Goal: Task Accomplishment & Management: Manage account settings

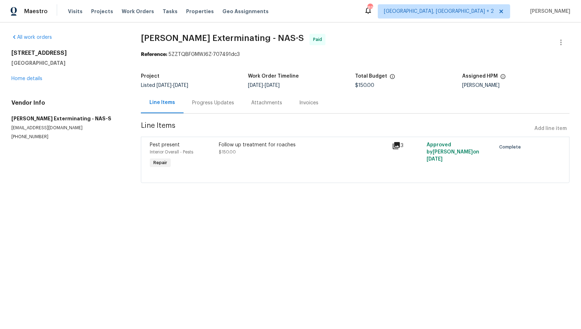
click at [215, 101] on div "Progress Updates" at bounding box center [213, 102] width 42 height 7
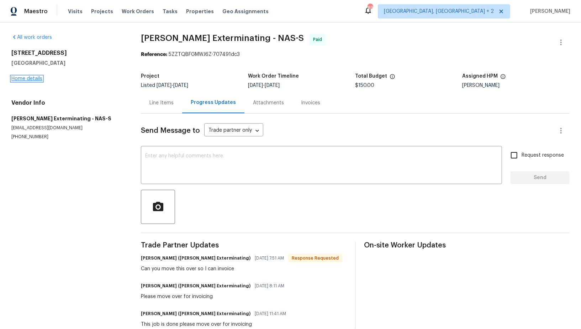
click at [34, 77] on link "Home details" at bounding box center [26, 78] width 31 height 5
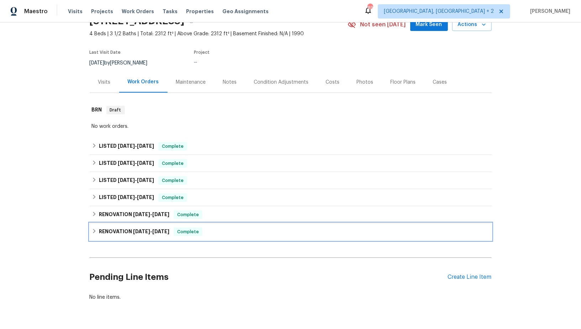
click at [90, 235] on div "RENOVATION 4/15/25 - 6/5/25 Complete" at bounding box center [291, 231] width 402 height 17
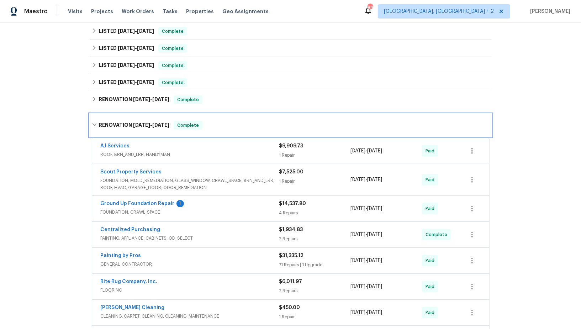
scroll to position [126, 0]
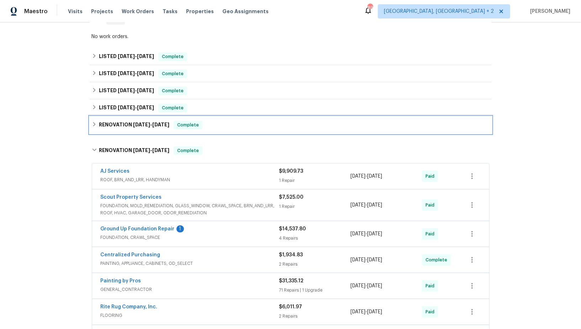
click at [95, 122] on icon at bounding box center [94, 124] width 5 height 5
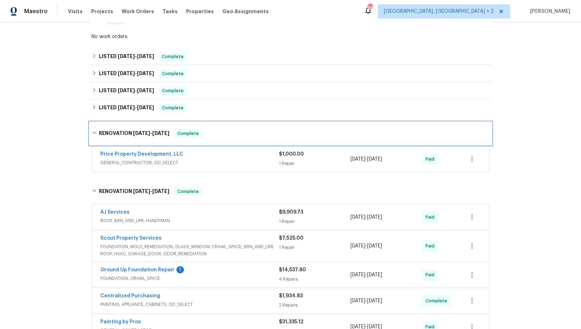
scroll to position [134, 0]
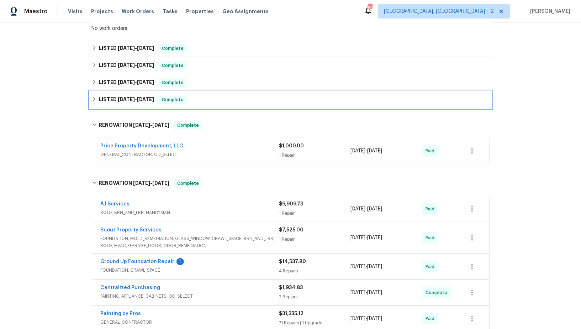
click at [102, 100] on h6 "LISTED 6/12/25 - 6/16/25" at bounding box center [126, 99] width 55 height 9
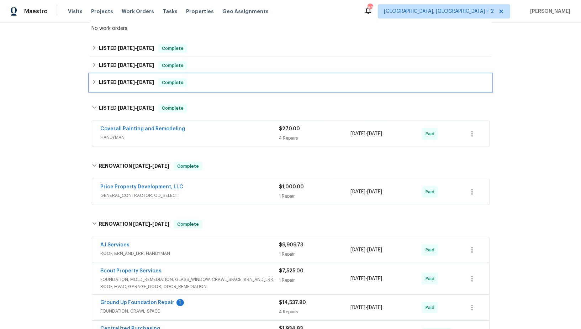
click at [98, 82] on div "LISTED 6/12/25 - 6/16/25 Complete" at bounding box center [291, 82] width 398 height 9
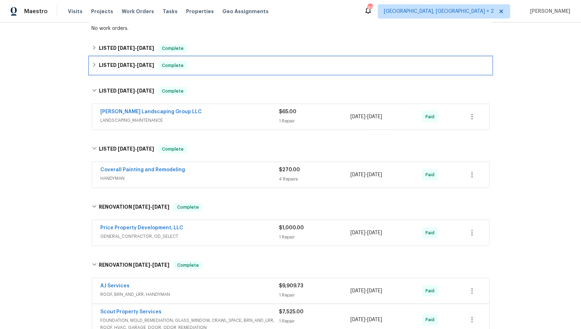
click at [97, 67] on div "LISTED 6/12/25 - 6/15/25 Complete" at bounding box center [291, 65] width 398 height 9
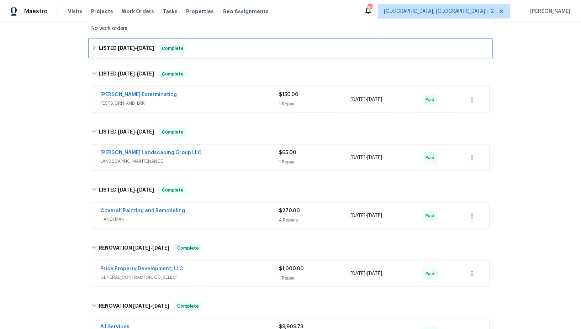
click at [96, 50] on div "LISTED 8/12/25 - 8/14/25 Complete" at bounding box center [291, 48] width 398 height 9
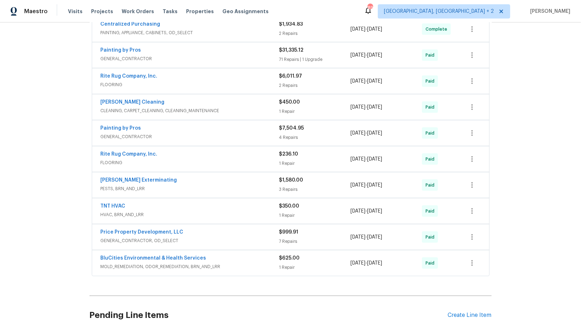
scroll to position [581, 0]
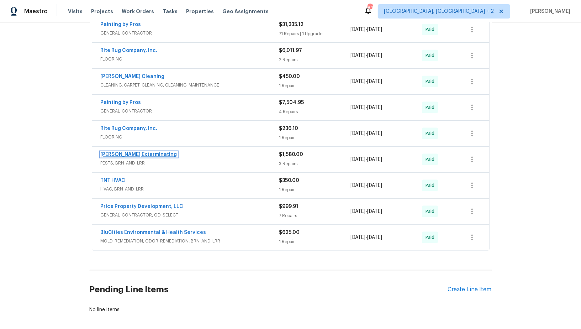
click at [133, 152] on link "Belle Meade Exterminating" at bounding box center [139, 154] width 76 height 5
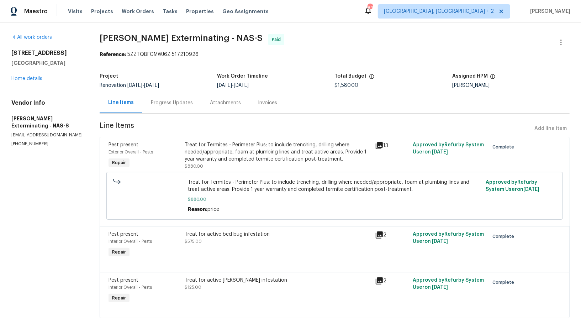
scroll to position [9, 0]
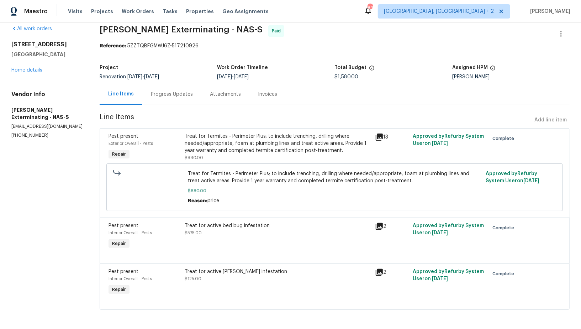
click at [169, 89] on div "Progress Updates" at bounding box center [171, 94] width 59 height 21
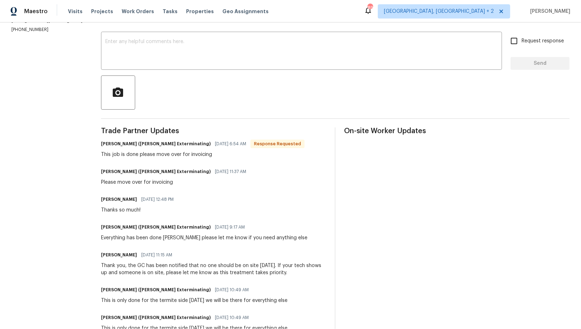
scroll to position [42, 0]
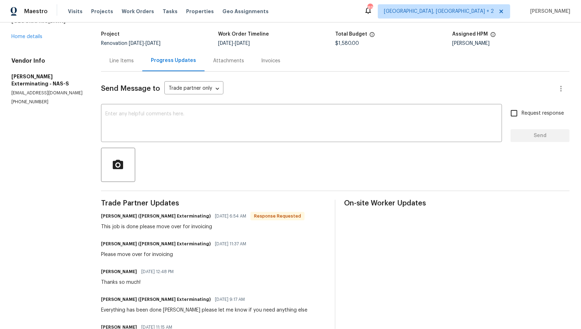
click at [118, 62] on div "Line Items" at bounding box center [122, 60] width 24 height 7
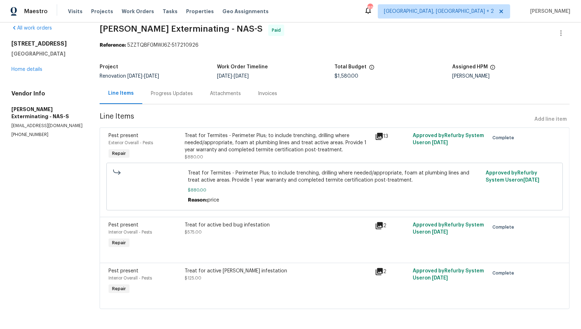
scroll to position [9, 0]
click at [243, 154] on div "Treat for Termites - Perimeter Plus; to include trenching, drilling where neede…" at bounding box center [278, 146] width 186 height 28
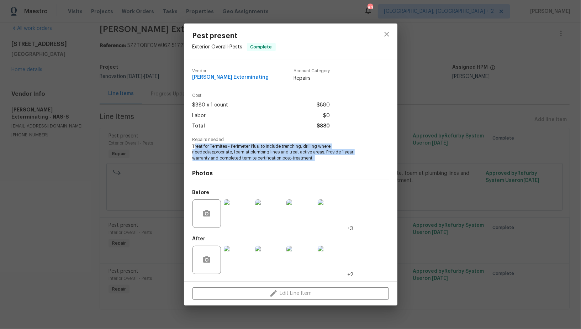
drag, startPoint x: 194, startPoint y: 148, endPoint x: 323, endPoint y: 163, distance: 130.4
click at [323, 163] on div "Vendor Belle Meade Exterminating Account Category Repairs Cost $880 x 1 count $…" at bounding box center [290, 170] width 196 height 215
copy span "reat for Termites - Perimeter Plus; to include trenching, drilling where needed…"
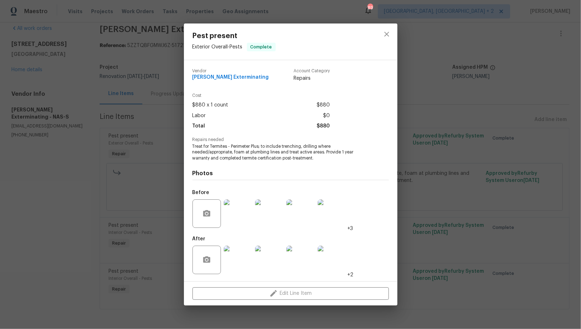
click at [130, 188] on div "Pest present Exterior Overall - Pests Complete Vendor Belle Meade Exterminating…" at bounding box center [290, 164] width 581 height 329
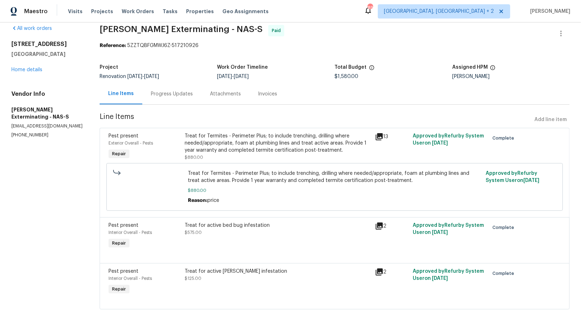
scroll to position [0, 0]
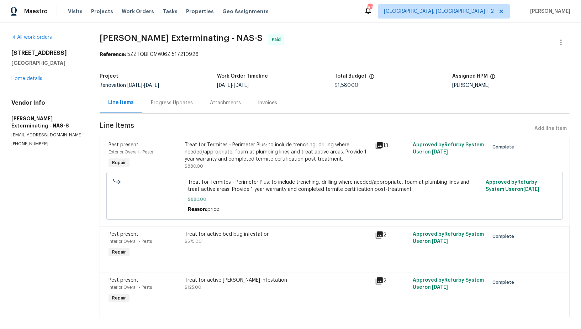
click at [33, 81] on div "211 Pinehurst Dr Columbia, TN 38401 Home details" at bounding box center [46, 65] width 71 height 33
click at [32, 79] on link "Home details" at bounding box center [26, 78] width 31 height 5
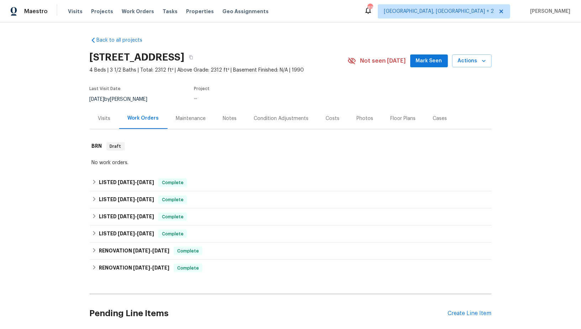
scroll to position [55, 0]
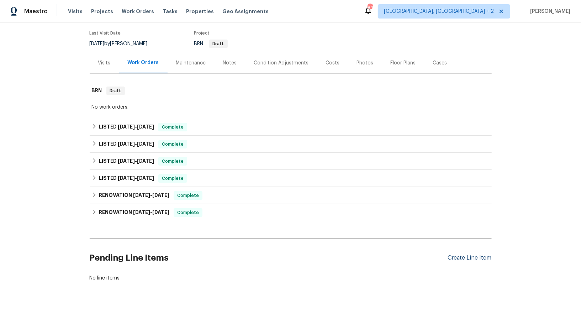
click at [476, 256] on div "Create Line Item" at bounding box center [470, 257] width 44 height 7
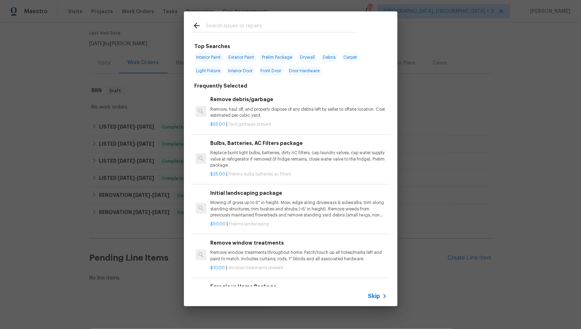
click at [371, 296] on span "Skip" at bounding box center [374, 295] width 12 height 7
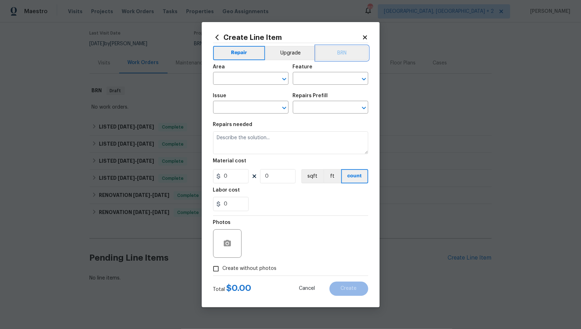
click at [332, 48] on button "BRN" at bounding box center [342, 53] width 52 height 14
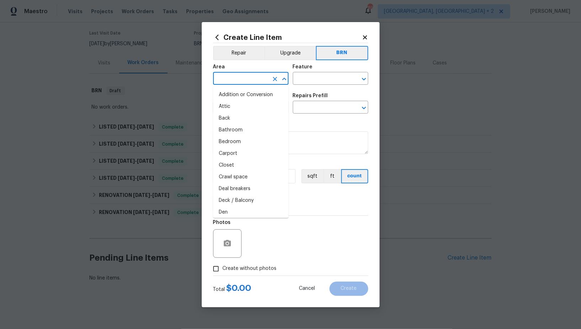
click at [238, 80] on input "text" at bounding box center [240, 79] width 55 height 11
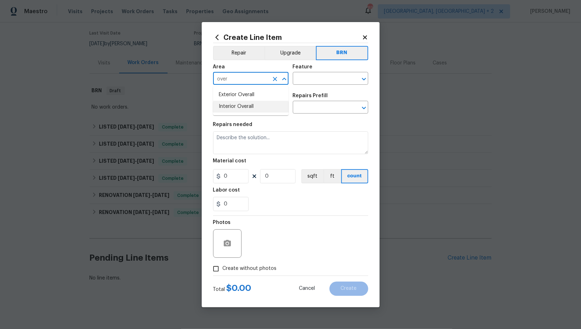
click at [236, 106] on li "Interior Overall" at bounding box center [250, 107] width 75 height 12
type input "Interior Overall"
click at [312, 77] on input "text" at bounding box center [320, 79] width 55 height 11
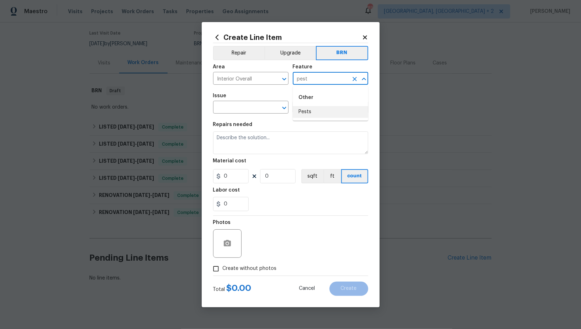
click at [309, 106] on li "Pests" at bounding box center [330, 112] width 75 height 12
type input "Pests"
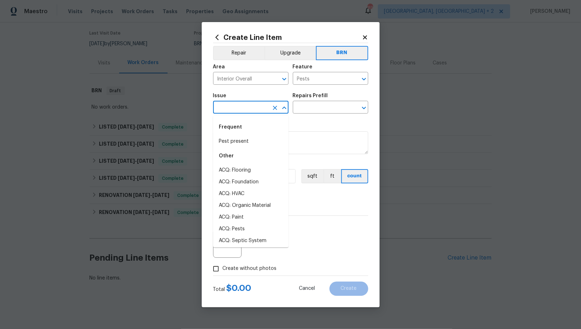
click at [239, 104] on input "text" at bounding box center [240, 107] width 55 height 11
click at [249, 140] on li "Pest present" at bounding box center [250, 141] width 75 height 12
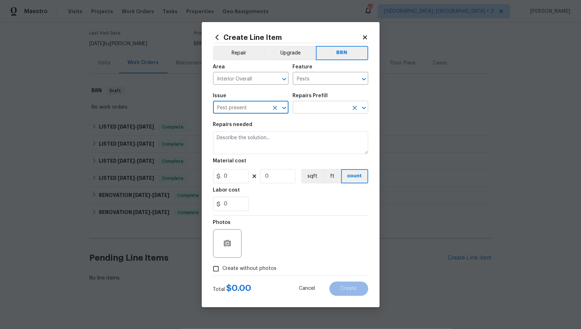
type input "Pest present"
click at [308, 108] on input "text" at bounding box center [320, 107] width 55 height 11
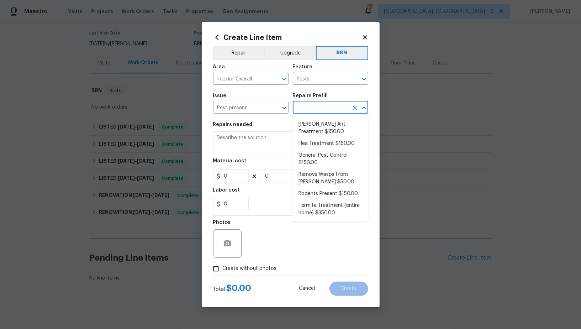
type input "p"
click at [327, 211] on li "Termite Treatment (entire home) $350.00" at bounding box center [330, 208] width 75 height 19
type input "Termite Treatment (entire home) $350.00"
type textarea "Treat for Termites - Perimeter Plus; to include trenching, drilling where neede…"
type input "350"
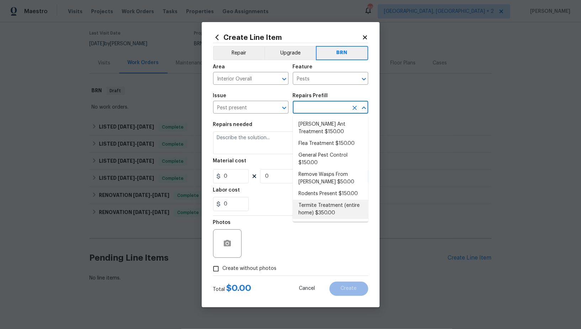
type input "1"
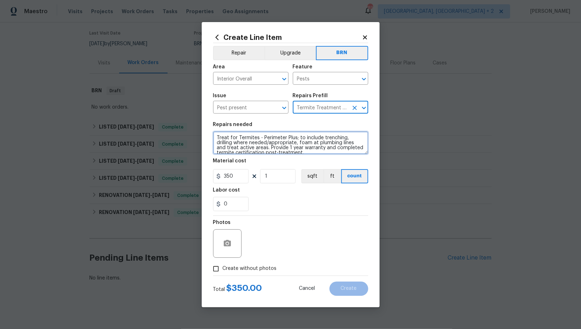
click at [285, 151] on textarea "Treat for Termites - Perimeter Plus; to include trenching, drilling where neede…" at bounding box center [290, 142] width 155 height 23
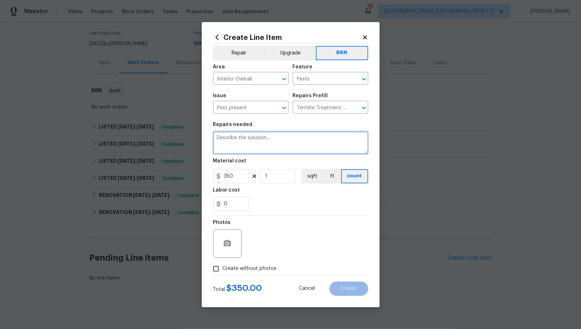
paste textarea "13324 Kirkdale Ct, Woodbridge, VA 22193"
type textarea "13324 Kirkdale Ct, Woodbridge, VA 22193"
paste textarea "Treat for Termites - Perimeter Plus; to include trenching, drilling where neede…"
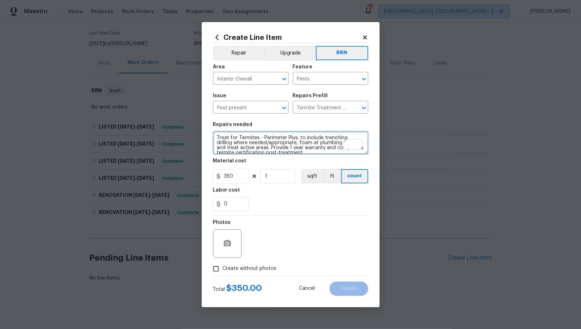
scroll to position [1, 0]
type textarea "Treat for Termites - Perimeter Plus; to include trenching, drilling where neede…"
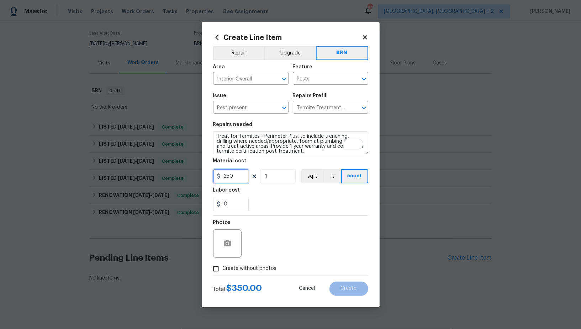
click at [241, 176] on input "350" at bounding box center [231, 176] width 36 height 14
type input "0"
click at [239, 204] on input "0" at bounding box center [231, 204] width 36 height 14
type input "1"
click at [231, 242] on icon "button" at bounding box center [227, 243] width 9 height 9
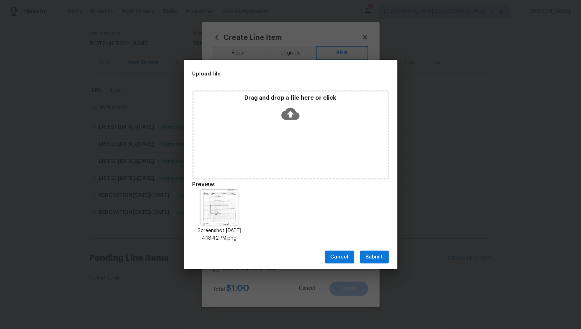
click at [294, 121] on icon at bounding box center [290, 114] width 18 height 18
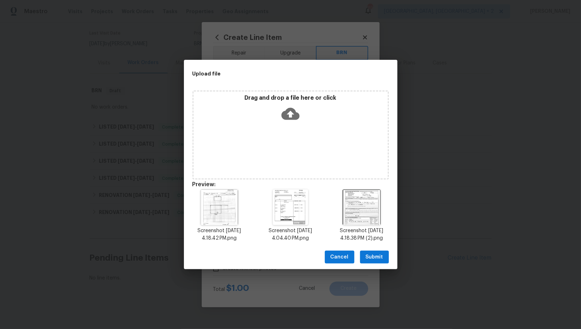
click at [376, 261] on span "Submit" at bounding box center [374, 256] width 17 height 9
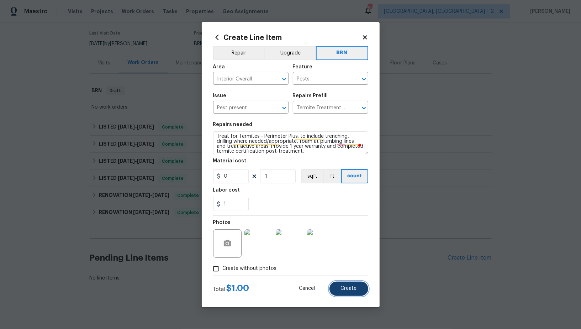
click at [350, 293] on button "Create" at bounding box center [348, 288] width 39 height 14
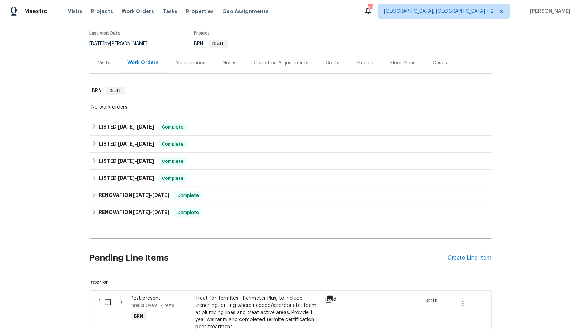
scroll to position [165, 0]
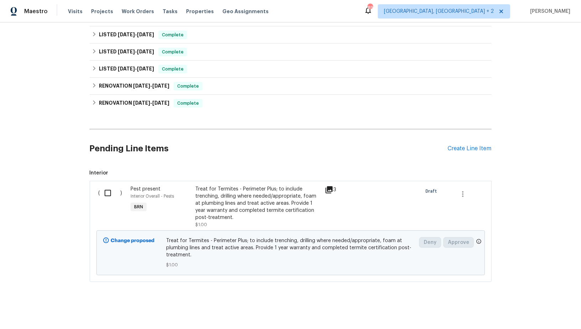
click at [108, 195] on input "checkbox" at bounding box center [110, 192] width 20 height 15
checkbox input "true"
click at [525, 311] on span "Create Work Order" at bounding box center [539, 310] width 47 height 9
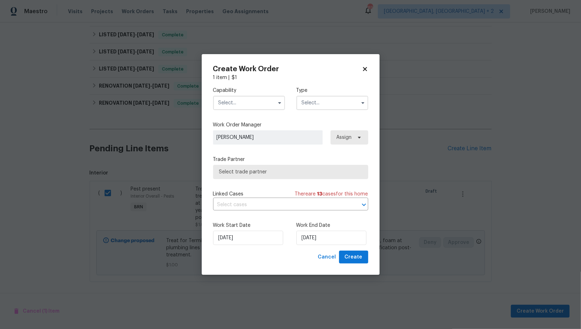
click at [254, 105] on input "text" at bounding box center [249, 103] width 72 height 14
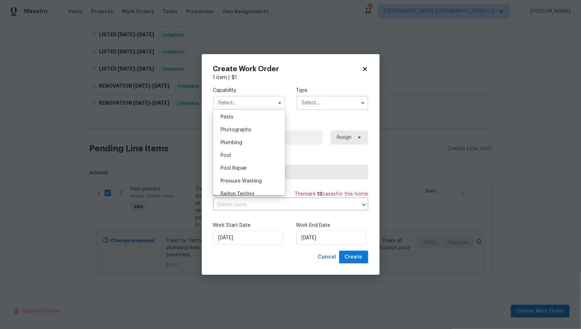
scroll to position [587, 0]
click at [235, 144] on div "Pests" at bounding box center [249, 140] width 68 height 13
type input "Pests"
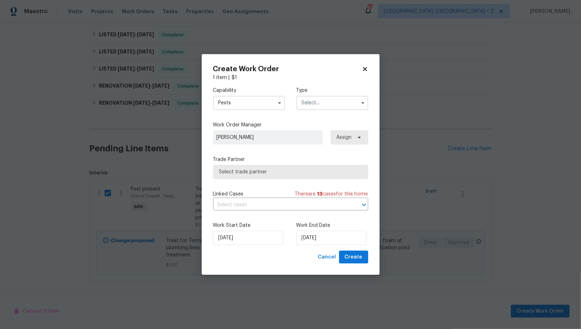
click at [334, 96] on input "text" at bounding box center [332, 103] width 72 height 14
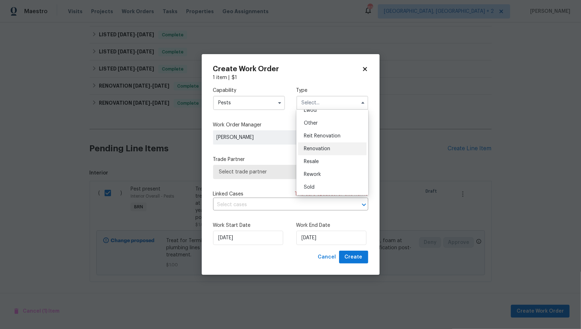
scroll to position [0, 0]
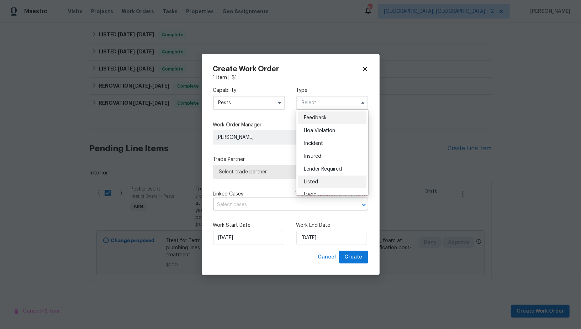
click at [315, 177] on div "Listed" at bounding box center [332, 181] width 68 height 13
type input "Listed"
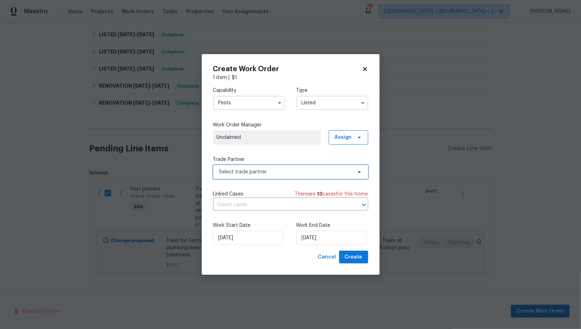
click at [295, 177] on span "Select trade partner" at bounding box center [290, 172] width 155 height 14
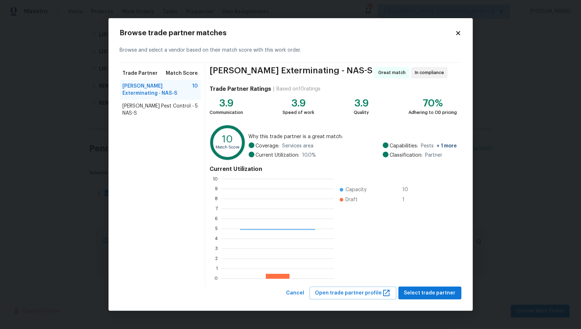
scroll to position [100, 112]
click at [438, 296] on span "Select trade partner" at bounding box center [430, 292] width 52 height 9
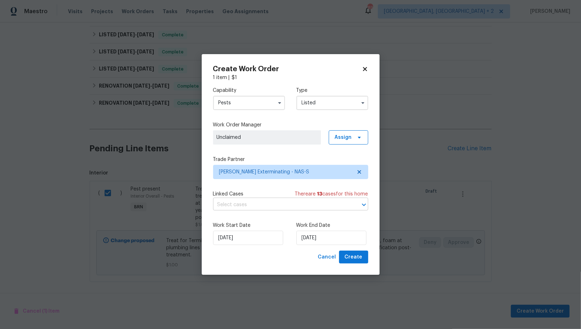
click at [261, 200] on input "text" at bounding box center [280, 204] width 135 height 11
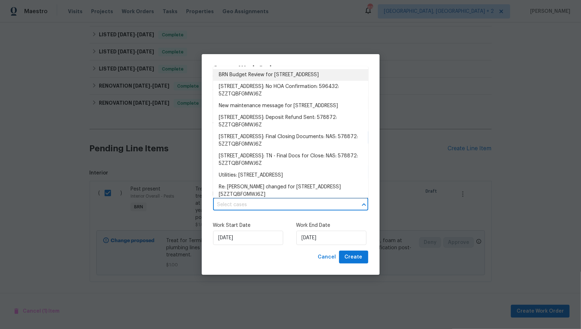
click at [273, 73] on li "BRN Budget Review for 211 Pinehurst Dr, Columbia, TN 38401" at bounding box center [290, 75] width 155 height 12
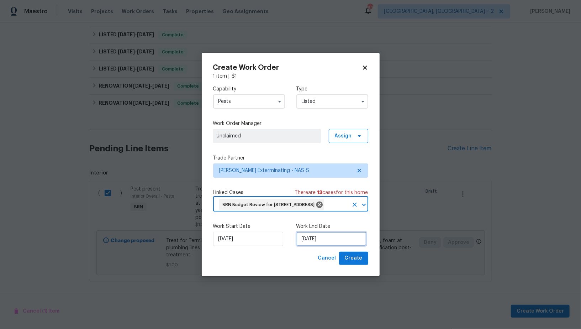
click at [319, 246] on input "02/10/2025" at bounding box center [331, 238] width 70 height 14
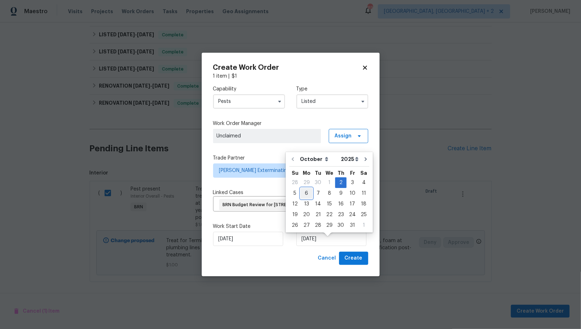
click at [306, 191] on div "6" at bounding box center [306, 193] width 12 height 10
type input "06/10/2025"
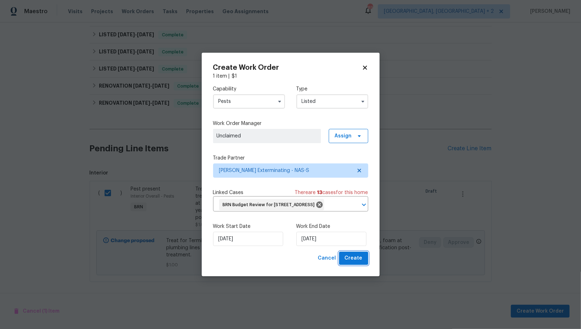
click at [359, 262] on span "Create" at bounding box center [354, 258] width 18 height 9
checkbox input "false"
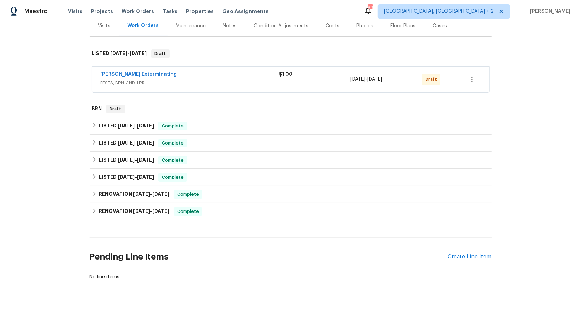
scroll to position [91, 0]
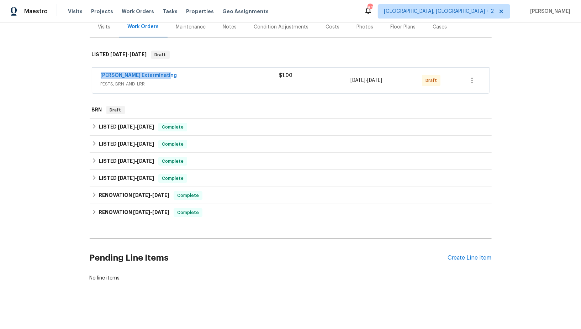
drag, startPoint x: 170, startPoint y: 74, endPoint x: 94, endPoint y: 76, distance: 76.1
click at [94, 76] on div "Belle Meade Exterminating PESTS, BRN_AND_LRR $1.00 10/2/2025 - 10/6/2025 Draft" at bounding box center [290, 81] width 397 height 26
copy link "Belle Meade Exterminating"
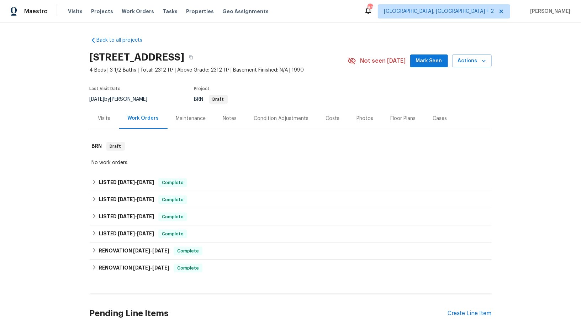
scroll to position [55, 0]
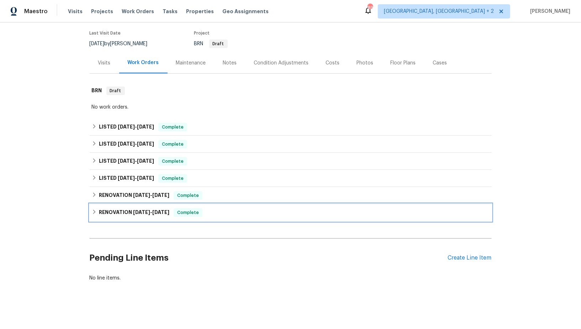
click at [100, 213] on h6 "RENOVATION 4/15/25 - 6/5/25" at bounding box center [134, 212] width 70 height 9
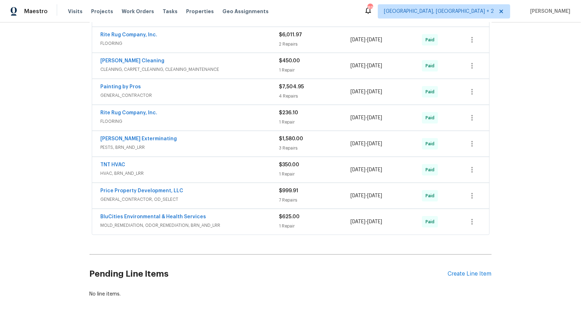
scroll to position [362, 0]
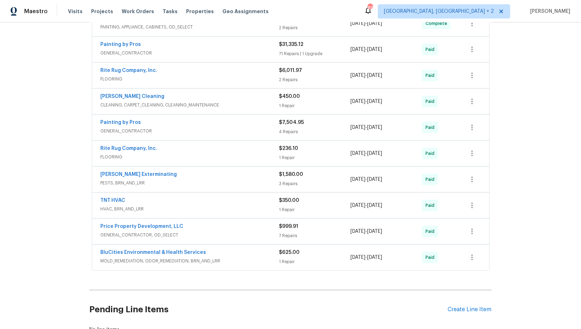
click at [134, 181] on span "PESTS, BRN_AND_LRR" at bounding box center [190, 182] width 178 height 7
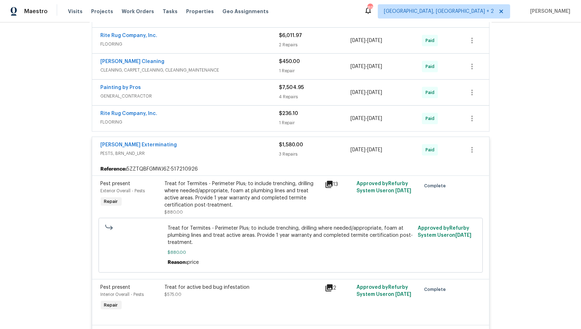
scroll to position [399, 0]
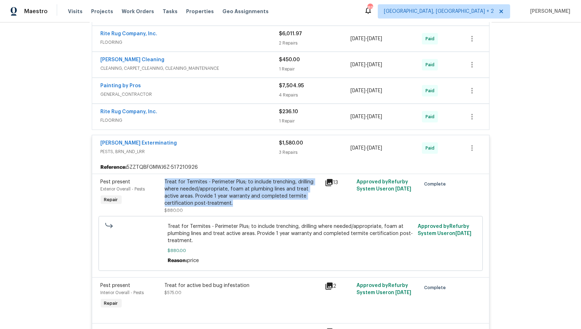
drag, startPoint x: 164, startPoint y: 176, endPoint x: 244, endPoint y: 201, distance: 84.1
click at [244, 201] on div "Treat for Termites - Perimeter Plus; to include trenching, drilling where neede…" at bounding box center [242, 196] width 160 height 40
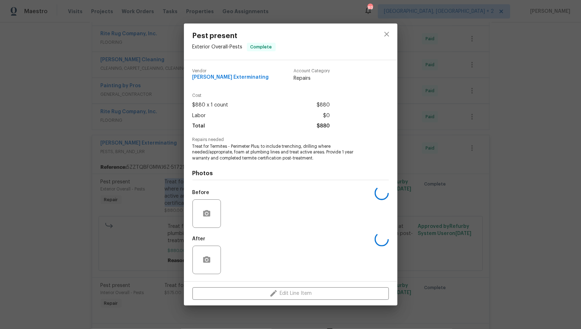
copy div "Treat for Termites - Perimeter Plus; to include trenching, drilling where neede…"
click at [169, 149] on div "Pest present Exterior Overall - Pests Complete Vendor Belle Meade Exterminating…" at bounding box center [290, 164] width 581 height 329
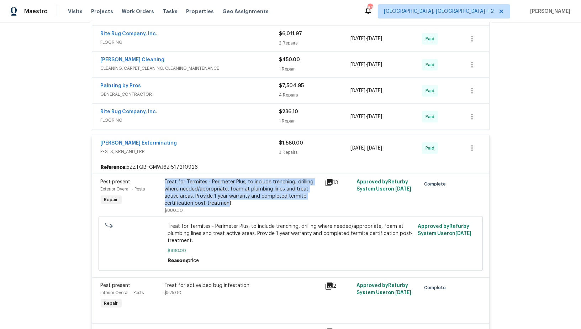
drag, startPoint x: 165, startPoint y: 177, endPoint x: 228, endPoint y: 197, distance: 66.2
click at [228, 197] on div "Treat for Termites - Perimeter Plus; to include trenching, drilling where neede…" at bounding box center [243, 192] width 156 height 28
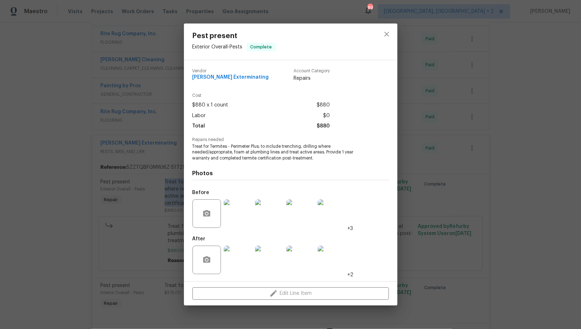
copy div "Treat for Termites - Perimeter Plus; to include trenching, drilling where neede…"
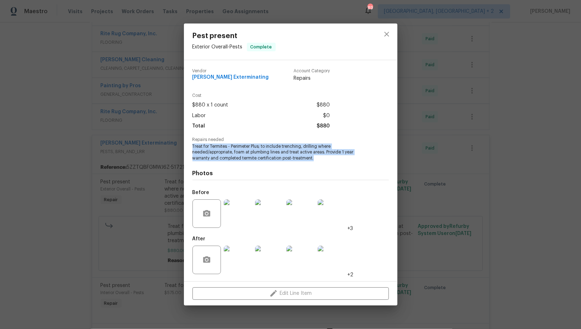
drag, startPoint x: 325, startPoint y: 158, endPoint x: 188, endPoint y: 147, distance: 137.0
click at [188, 147] on div "Vendor Belle Meade Exterminating Account Category Repairs Cost $880 x 1 count $…" at bounding box center [290, 170] width 213 height 221
drag, startPoint x: 317, startPoint y: 159, endPoint x: 191, endPoint y: 148, distance: 126.4
click at [191, 148] on div "Vendor Belle Meade Exterminating Account Category Repairs Cost $880 x 1 count $…" at bounding box center [290, 170] width 213 height 221
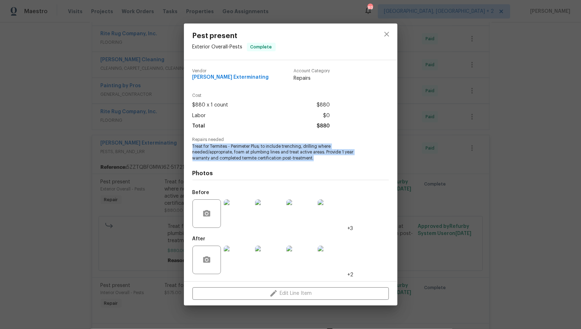
copy span "Treat for Termites - Perimeter Plus; to include trenching, drilling where neede…"
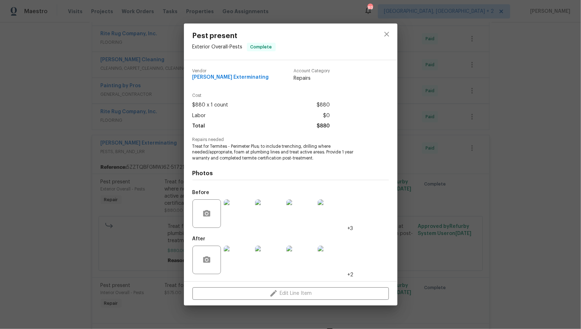
click at [140, 185] on div "Pest present Exterior Overall - Pests Complete Vendor Belle Meade Exterminating…" at bounding box center [290, 164] width 581 height 329
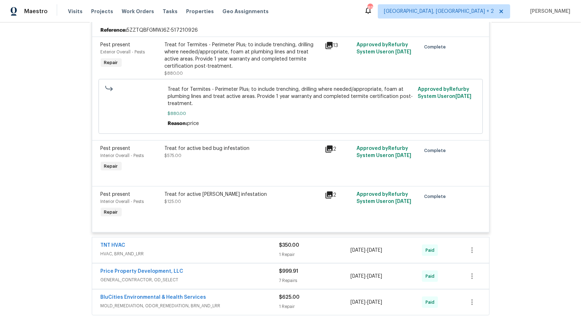
scroll to position [480, 0]
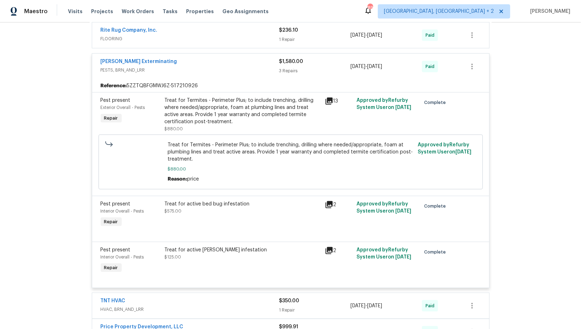
drag, startPoint x: 406, startPoint y: 60, endPoint x: 379, endPoint y: 62, distance: 27.1
click at [379, 62] on div "4/15/2025 - 4/18/2025" at bounding box center [385, 66] width 71 height 17
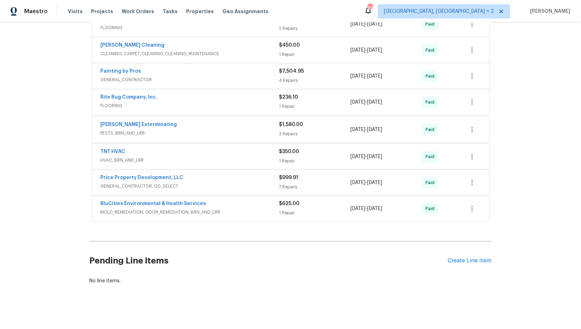
copy span "4/18/2025"
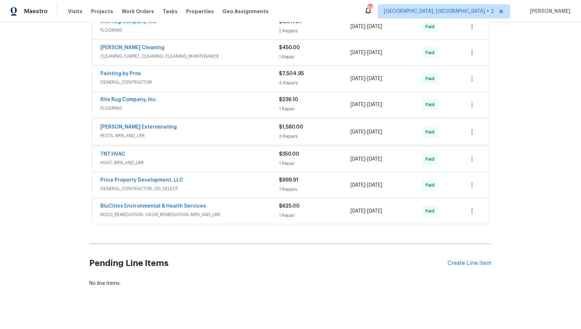
scroll to position [410, 0]
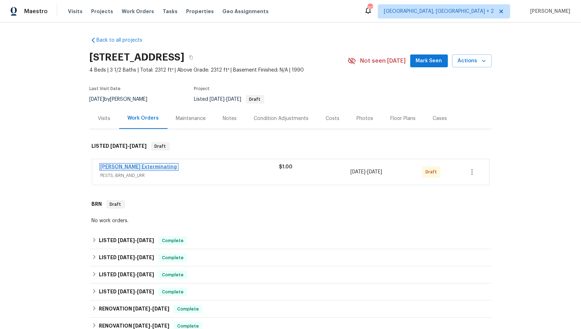
click at [124, 166] on link "[PERSON_NAME] Exterminating" at bounding box center [139, 166] width 76 height 5
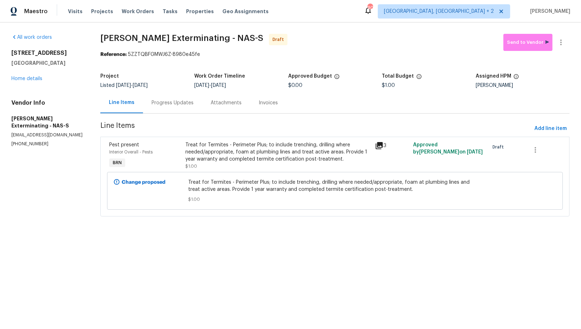
click at [187, 110] on div "Progress Updates" at bounding box center [172, 102] width 59 height 21
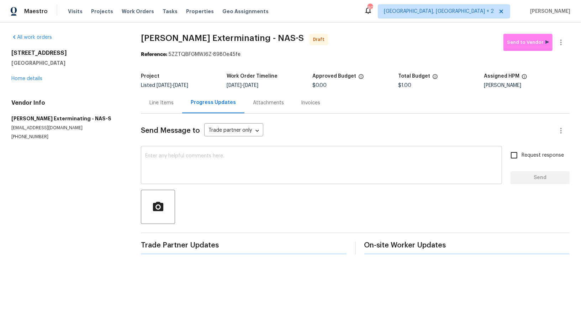
click at [195, 160] on textarea at bounding box center [321, 165] width 352 height 25
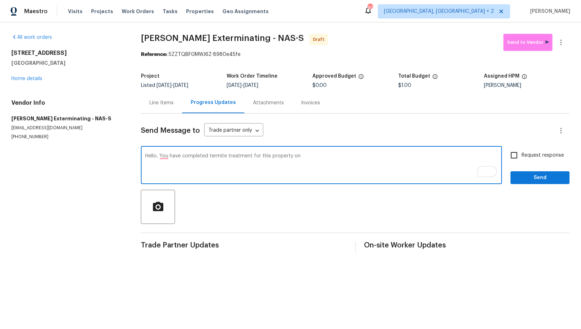
paste textarea "4/18/2025"
click at [164, 156] on textarea "Hello, You have completed termite treatment for this property on 4/18/2025." at bounding box center [321, 165] width 352 height 25
click at [361, 158] on textarea "Hello, you have completed termite treatment for this property on 4/18/2025." at bounding box center [321, 165] width 352 height 25
paste textarea "Their Termite inspection found active termites in the crawlspace and the garage."
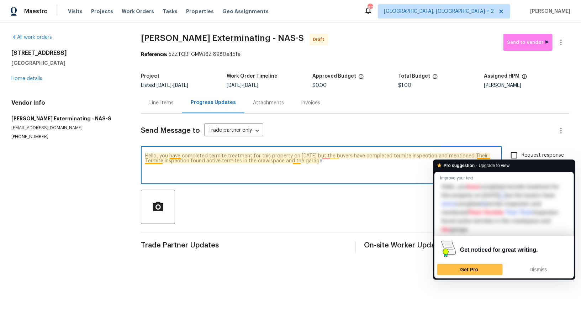
click at [475, 156] on textarea "Hello, you have completed termite treatment for this property on 4/18/2025 but …" at bounding box center [321, 165] width 352 height 25
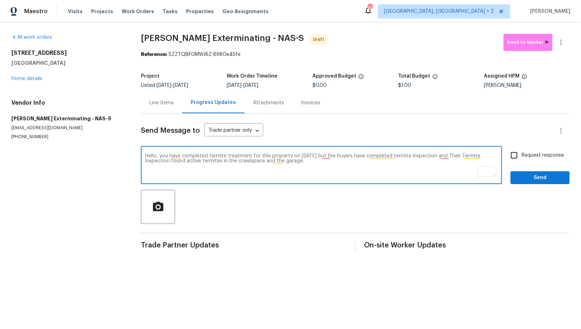
click at [351, 171] on textarea "Hello, you have completed termite treatment for this property on 4/18/2025 but …" at bounding box center [321, 165] width 352 height 25
type textarea "Hello, you have completed termite treatment for this property on 4/18/2025 but …"
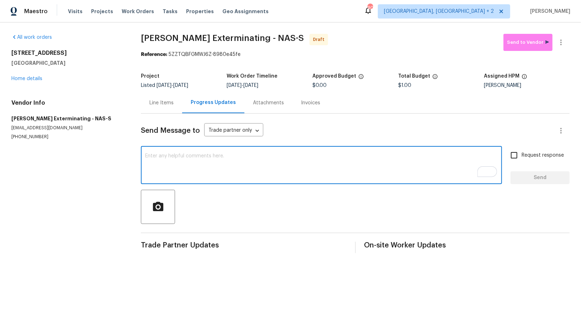
paste textarea "Hello, you completed termite treatment for this property on 4/18/2025, but the …"
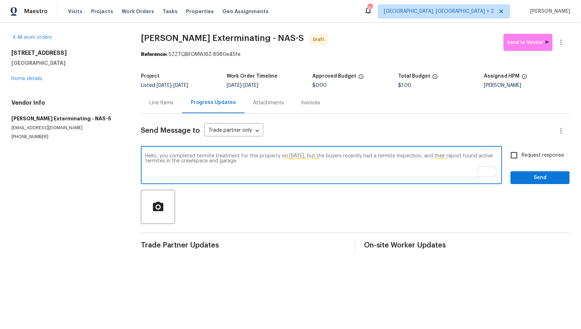
click at [310, 164] on textarea "Hello, you completed termite treatment for this property on 4/18/2025, but the …" at bounding box center [321, 165] width 352 height 25
click at [300, 164] on textarea "Hello, you completed termite treatment for this property on 4/18/2025, but the …" at bounding box center [321, 165] width 352 height 25
click at [298, 161] on textarea "Hello, you completed termite treatment for this property on 4/18/2025, but the …" at bounding box center [321, 165] width 352 height 25
paste textarea "Reach out to me via the portal or call/text at 650-800-9524 for any questions o…"
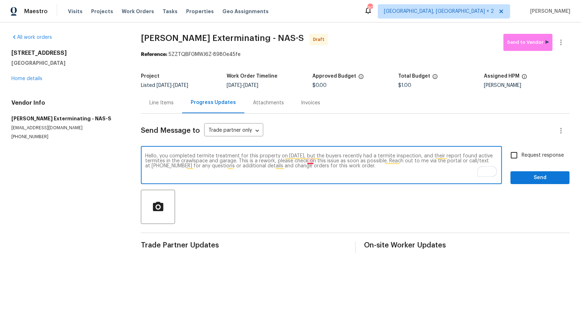
click at [311, 161] on textarea "Hello, you completed termite treatment for this property on 4/18/2025, but the …" at bounding box center [321, 165] width 352 height 25
type textarea "Hello, you completed termite treatment for this property on 4/18/2025, but the …"
click at [514, 157] on input "Request response" at bounding box center [513, 155] width 15 height 15
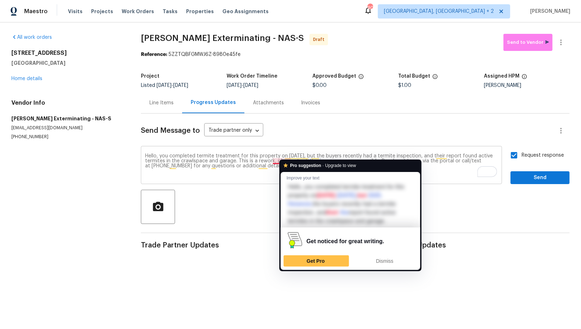
click at [276, 160] on textarea "Hello, you completed termite treatment for this property on 4/18/2025, but the …" at bounding box center [321, 165] width 352 height 25
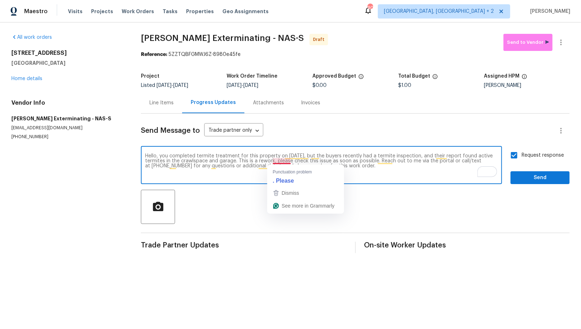
click at [391, 176] on textarea "Hello, you completed termite treatment for this property on 4/18/2025, but the …" at bounding box center [321, 165] width 352 height 25
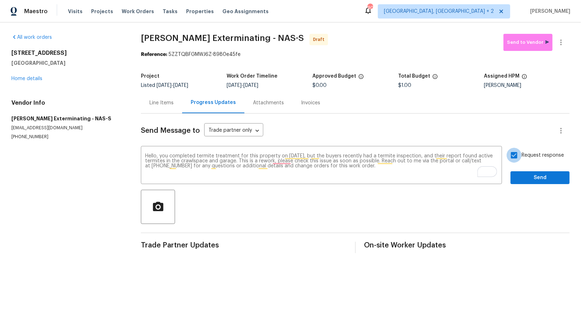
click at [512, 157] on input "Request response" at bounding box center [513, 155] width 15 height 15
checkbox input "true"
click at [517, 175] on span "Send" at bounding box center [540, 177] width 48 height 9
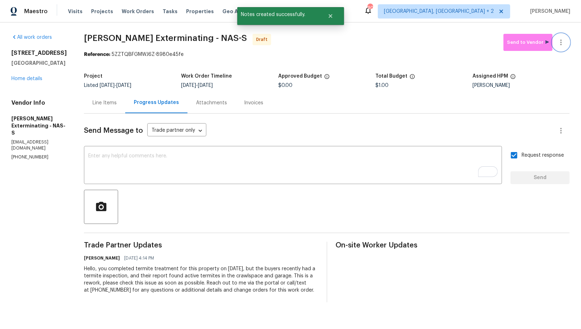
click at [561, 38] on icon "button" at bounding box center [560, 42] width 9 height 9
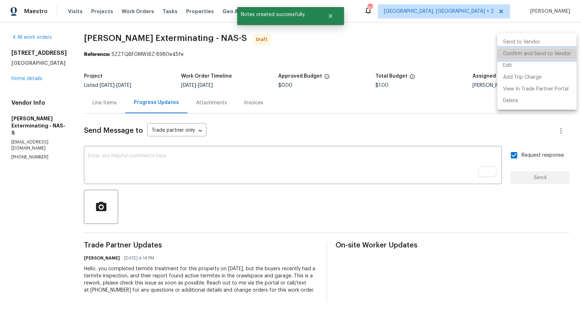
click at [549, 52] on li "Confirm and Send to Vendor" at bounding box center [536, 54] width 79 height 12
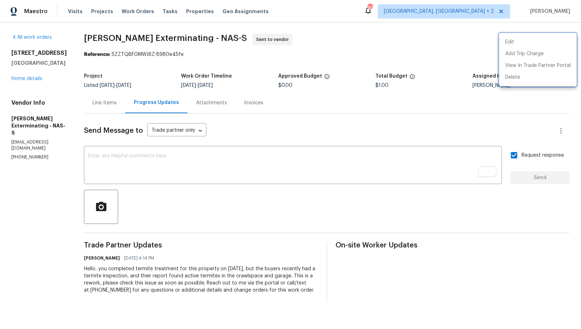
click at [101, 98] on div at bounding box center [290, 164] width 581 height 329
click at [101, 98] on div "Line Items" at bounding box center [104, 102] width 41 height 21
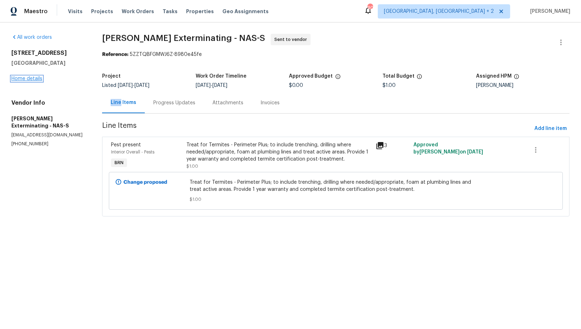
click at [38, 80] on link "Home details" at bounding box center [26, 78] width 31 height 5
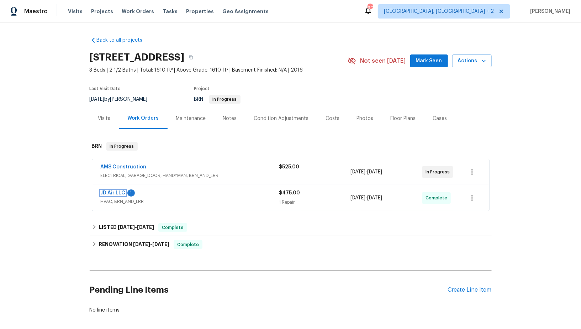
click at [115, 192] on link "JD Air LLC" at bounding box center [113, 192] width 25 height 5
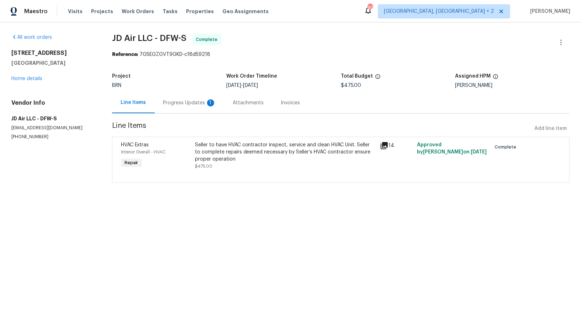
click at [194, 106] on div "Progress Updates 1" at bounding box center [189, 102] width 53 height 7
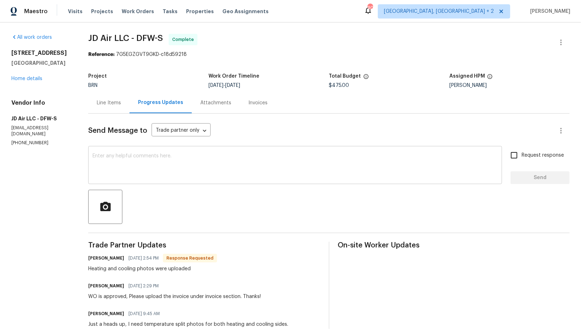
click at [190, 172] on textarea at bounding box center [294, 165] width 405 height 25
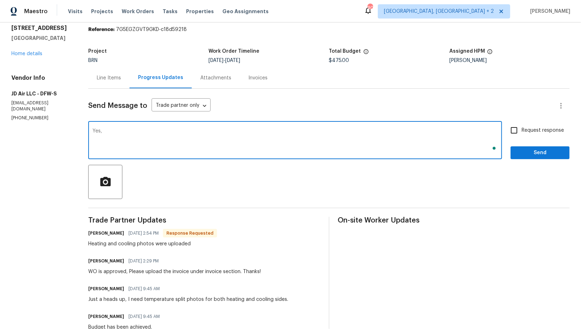
scroll to position [25, 0]
type textarea "Yes, Thank you!"
click at [521, 132] on input "Request response" at bounding box center [513, 130] width 15 height 15
checkbox input "true"
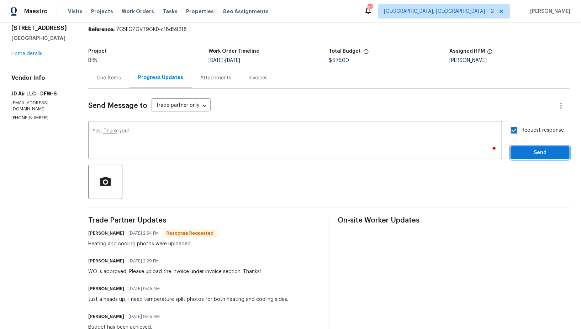
click at [526, 149] on span "Send" at bounding box center [540, 152] width 48 height 9
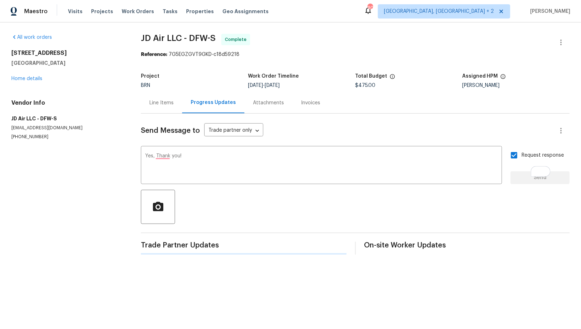
scroll to position [0, 0]
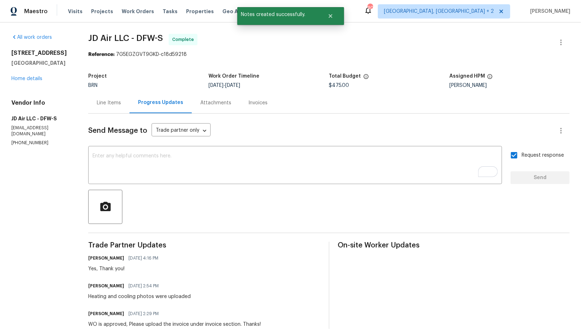
click at [106, 106] on div "Line Items" at bounding box center [109, 102] width 24 height 7
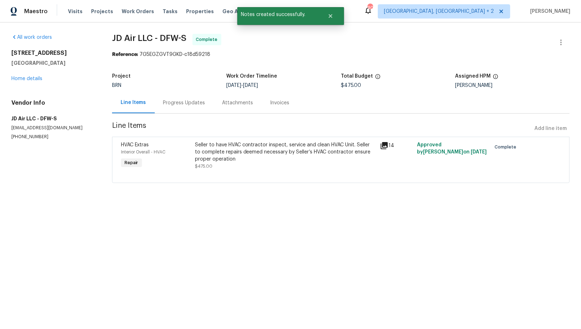
click at [211, 151] on div "Seller to have HVAC contractor inspect, service and clean HVAC Unit. Seller to …" at bounding box center [285, 151] width 181 height 21
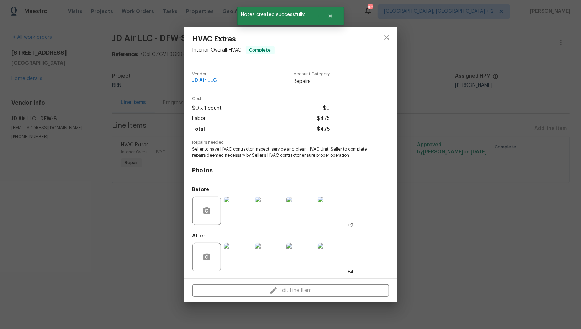
click at [136, 242] on div "HVAC Extras Interior Overall - HVAC Complete Vendor JD Air LLC Account Category…" at bounding box center [290, 164] width 581 height 329
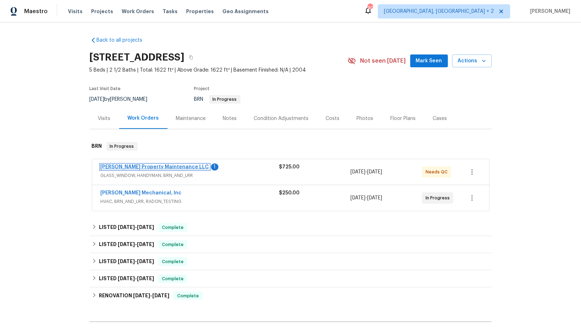
click at [157, 167] on link "[PERSON_NAME] Property Maintenance LLC" at bounding box center [155, 166] width 108 height 5
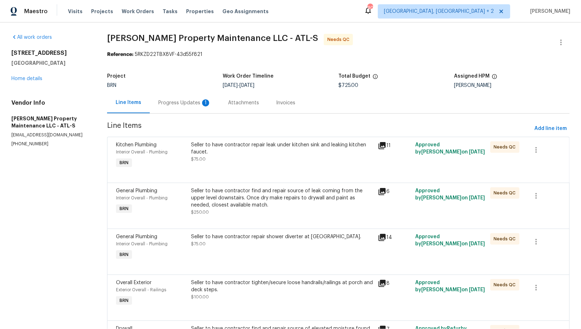
click at [186, 102] on div "Progress Updates 1" at bounding box center [184, 102] width 53 height 7
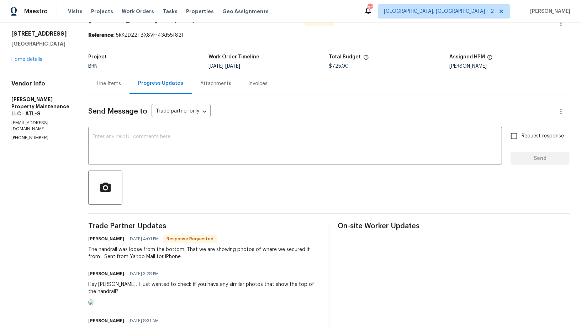
scroll to position [17, 0]
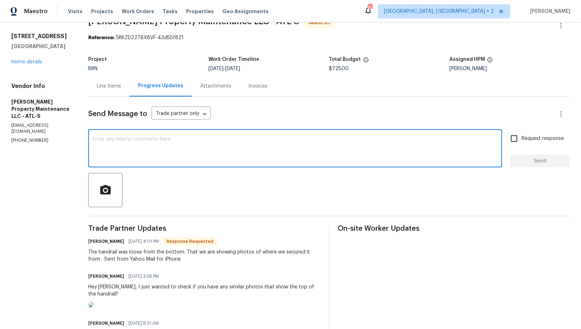
click at [143, 156] on textarea at bounding box center [294, 149] width 405 height 25
click at [234, 154] on textarea "To enrich screen reader interactions, please activate Accessibility in Grammarl…" at bounding box center [294, 149] width 405 height 25
paste textarea "WO is approved, Please upload the invoice under invoice section. Thanks!"
type textarea "WO is approved, Please upload the invoice under invoice section. Thanks!"
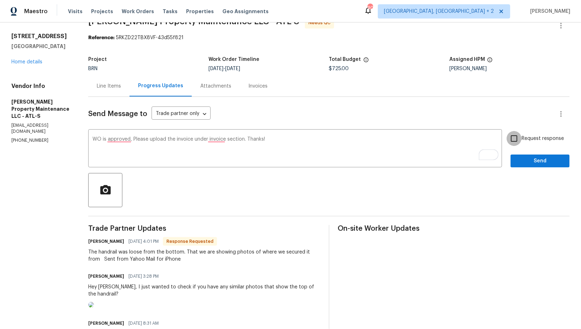
click at [513, 137] on input "Request response" at bounding box center [513, 138] width 15 height 15
checkbox input "true"
click at [533, 162] on span "Send" at bounding box center [540, 160] width 48 height 9
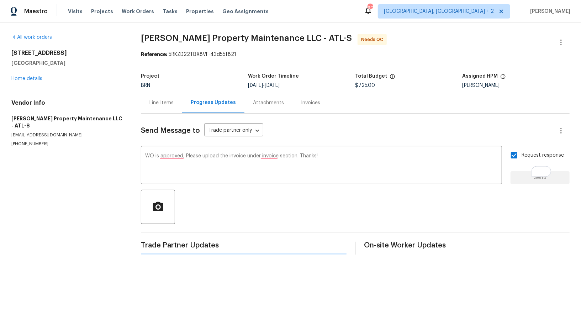
scroll to position [0, 0]
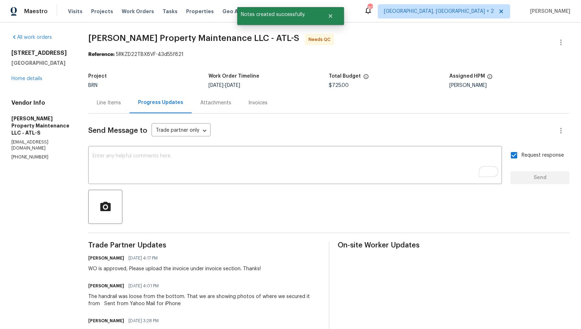
click at [104, 104] on div "Line Items" at bounding box center [109, 102] width 24 height 7
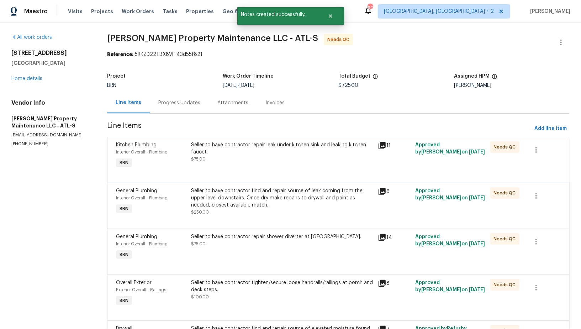
click at [234, 139] on div "Seller to have contractor repair leak under kitchen sink and leaking kitchen fa…" at bounding box center [282, 155] width 187 height 33
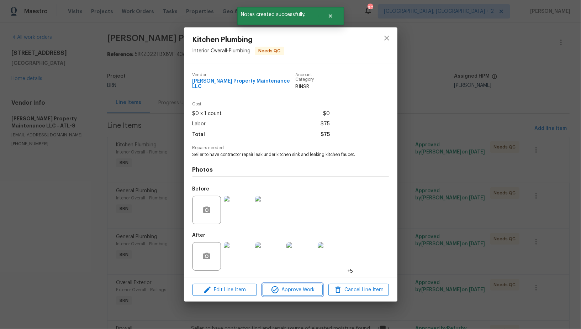
click at [287, 287] on span "Approve Work" at bounding box center [293, 289] width 56 height 9
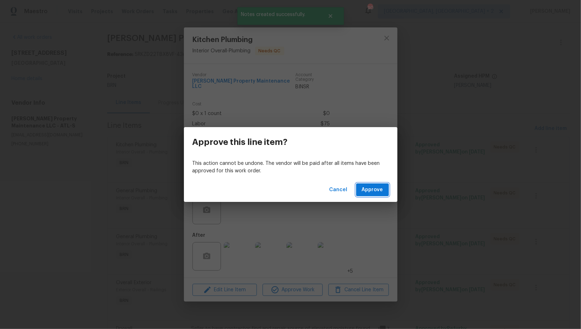
click at [368, 188] on span "Approve" at bounding box center [372, 189] width 21 height 9
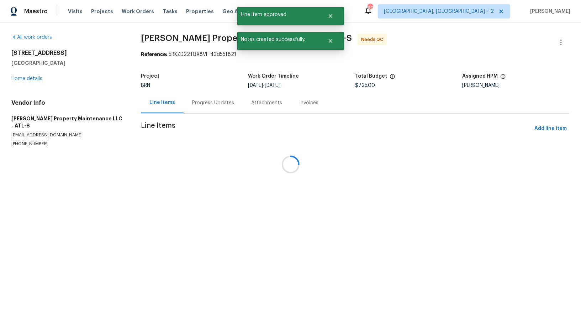
click at [236, 159] on div at bounding box center [290, 164] width 581 height 329
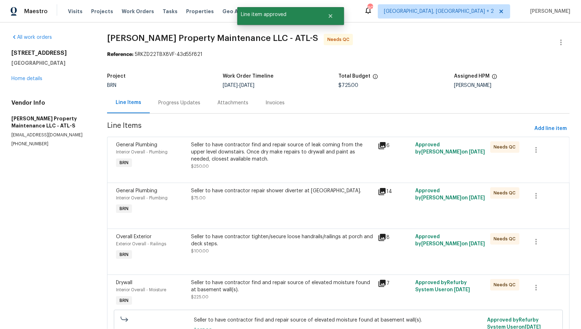
click at [236, 159] on div "Seller to have contractor find and repair source of leak coming from the upper …" at bounding box center [282, 151] width 183 height 21
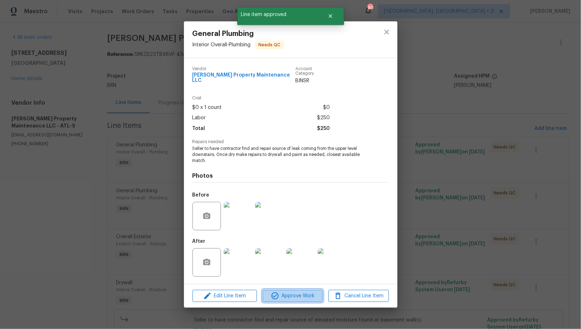
click at [292, 289] on button "Approve Work" at bounding box center [292, 295] width 60 height 12
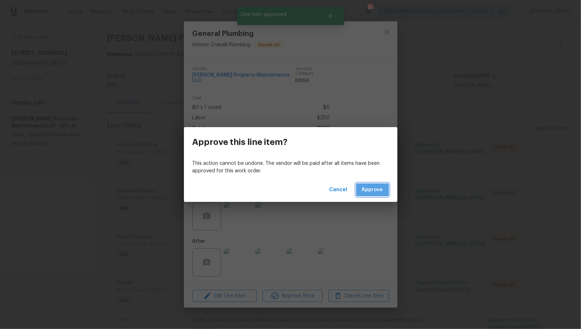
click at [377, 184] on button "Approve" at bounding box center [372, 189] width 33 height 13
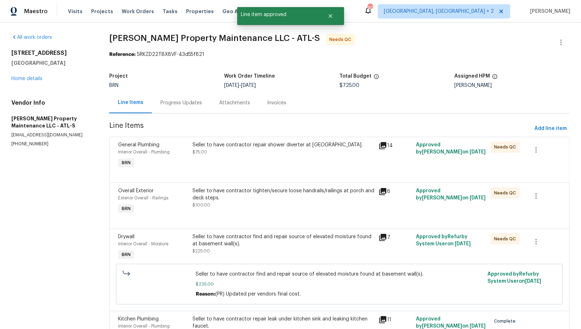
click at [235, 150] on div "Seller to have contractor repair shower diverter at [GEOGRAPHIC_DATA]. $75.00" at bounding box center [283, 148] width 182 height 14
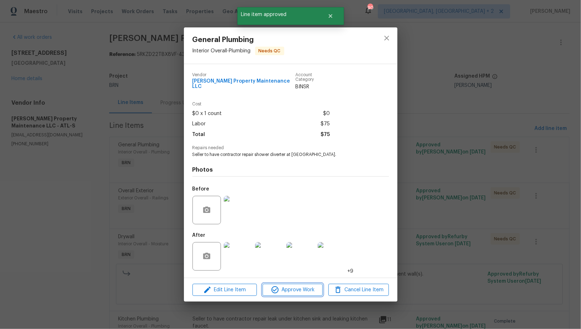
click at [283, 288] on span "Approve Work" at bounding box center [293, 289] width 56 height 9
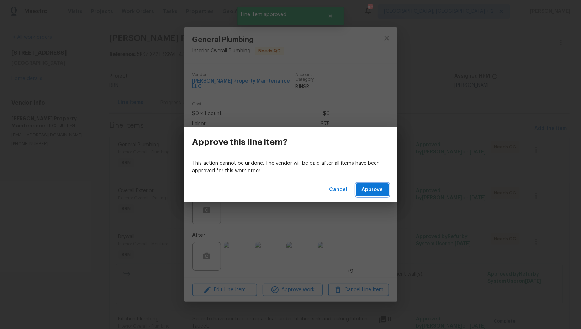
click at [369, 191] on span "Approve" at bounding box center [372, 189] width 21 height 9
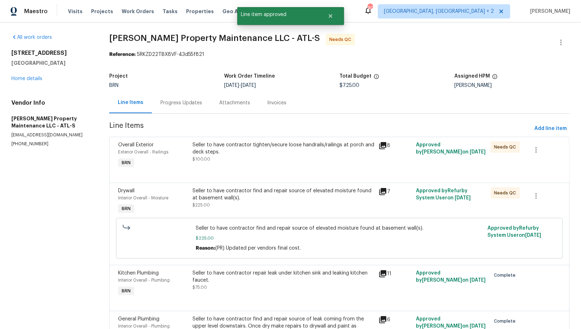
click at [215, 149] on div "Seller to have contractor tighten/secure loose handrails/railings at porch and …" at bounding box center [283, 148] width 182 height 14
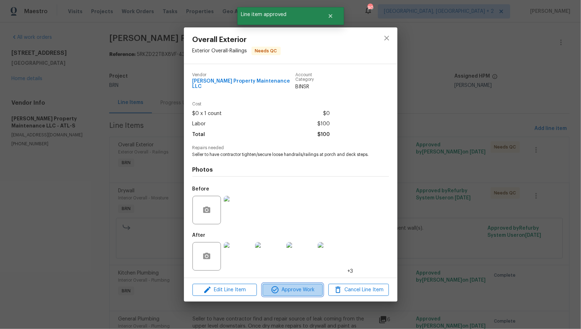
click at [273, 294] on icon "button" at bounding box center [275, 289] width 9 height 9
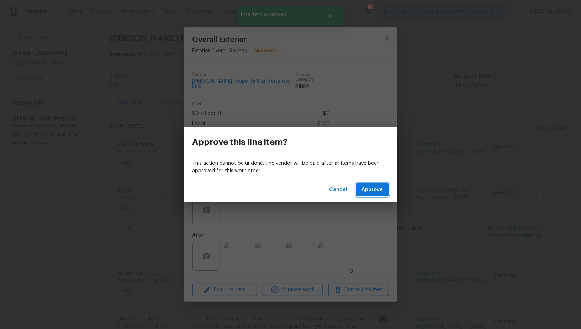
click at [361, 191] on button "Approve" at bounding box center [372, 189] width 33 height 13
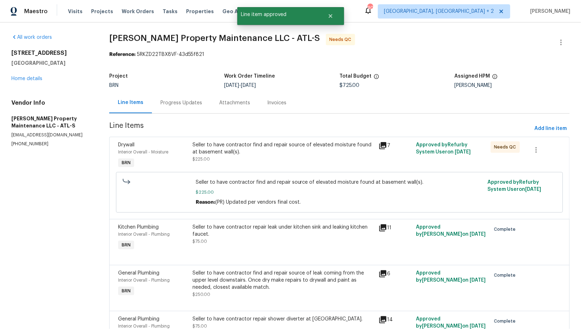
click at [247, 156] on div "Seller to have contractor find and repair source of elevated moisture found at …" at bounding box center [283, 151] width 182 height 21
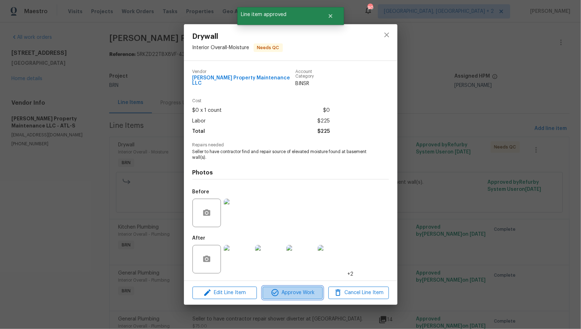
click at [299, 293] on span "Approve Work" at bounding box center [293, 292] width 56 height 9
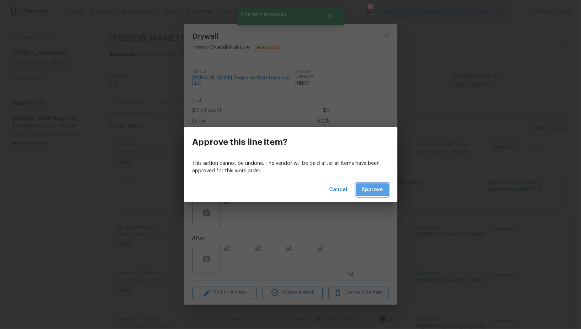
click at [365, 190] on span "Approve" at bounding box center [372, 189] width 21 height 9
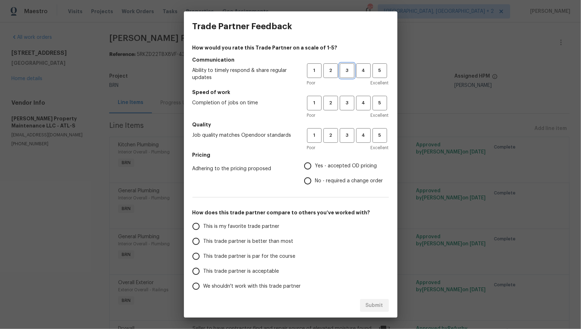
drag, startPoint x: 347, startPoint y: 71, endPoint x: 347, endPoint y: 77, distance: 5.7
click at [347, 71] on span "3" at bounding box center [346, 70] width 13 height 8
click at [347, 106] on span "3" at bounding box center [346, 103] width 13 height 8
click at [347, 146] on div "Poor Excellent" at bounding box center [348, 147] width 82 height 7
click at [346, 138] on span "3" at bounding box center [346, 135] width 13 height 8
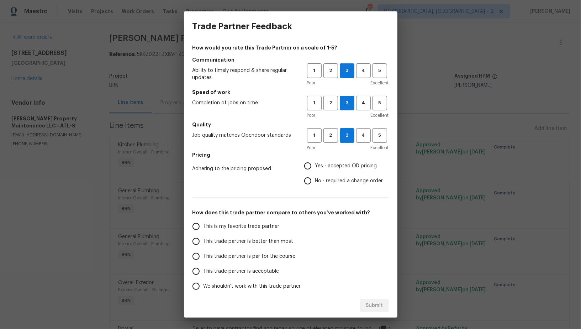
click at [306, 182] on input "No - required a change order" at bounding box center [307, 180] width 15 height 15
radio input "true"
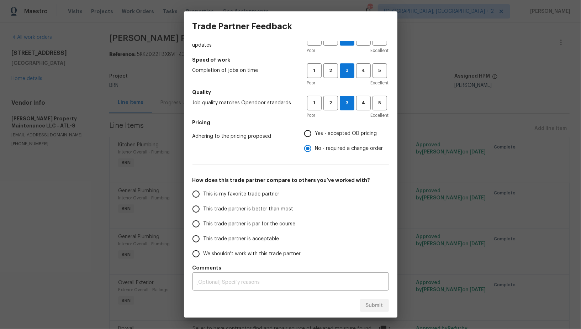
click at [198, 218] on input "This trade partner is par for the course" at bounding box center [195, 223] width 15 height 15
click at [382, 302] on span "Submit" at bounding box center [374, 305] width 17 height 9
radio input "true"
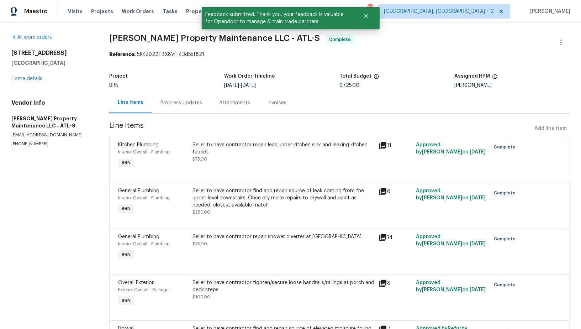
click at [164, 93] on div "Progress Updates" at bounding box center [181, 102] width 59 height 21
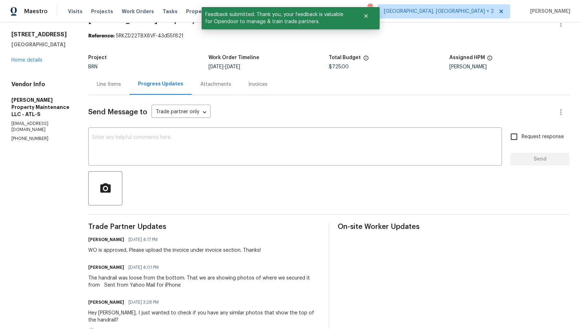
scroll to position [38, 0]
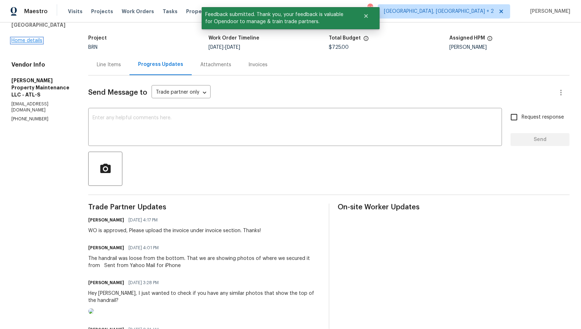
click at [31, 40] on link "Home details" at bounding box center [26, 40] width 31 height 5
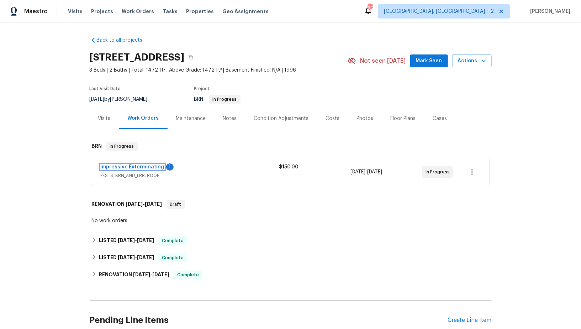
click at [140, 167] on link "Impressive Exterminating" at bounding box center [133, 166] width 64 height 5
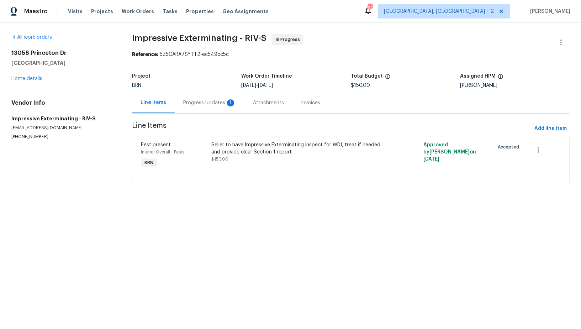
click at [199, 106] on div "Progress Updates 1" at bounding box center [210, 102] width 70 height 21
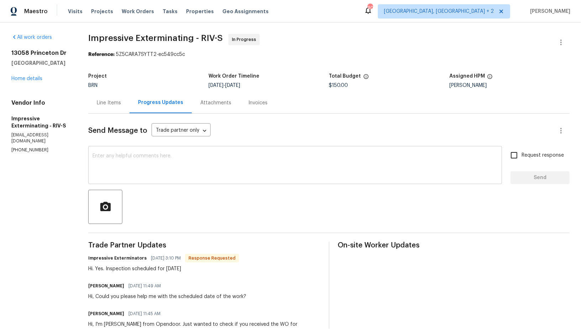
click at [200, 167] on textarea at bounding box center [294, 165] width 405 height 25
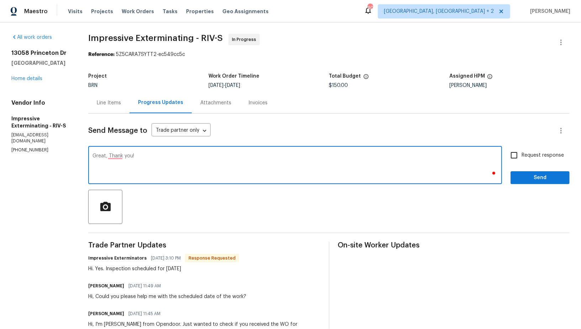
type textarea "Great, Thank you!"
click at [516, 151] on input "Request response" at bounding box center [513, 155] width 15 height 15
checkbox input "true"
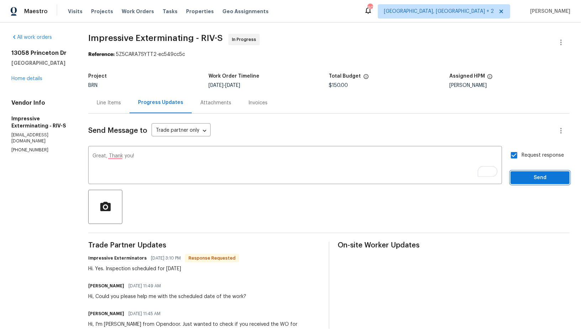
click at [521, 177] on span "Send" at bounding box center [540, 177] width 48 height 9
